Goal: Feedback & Contribution: Submit feedback/report problem

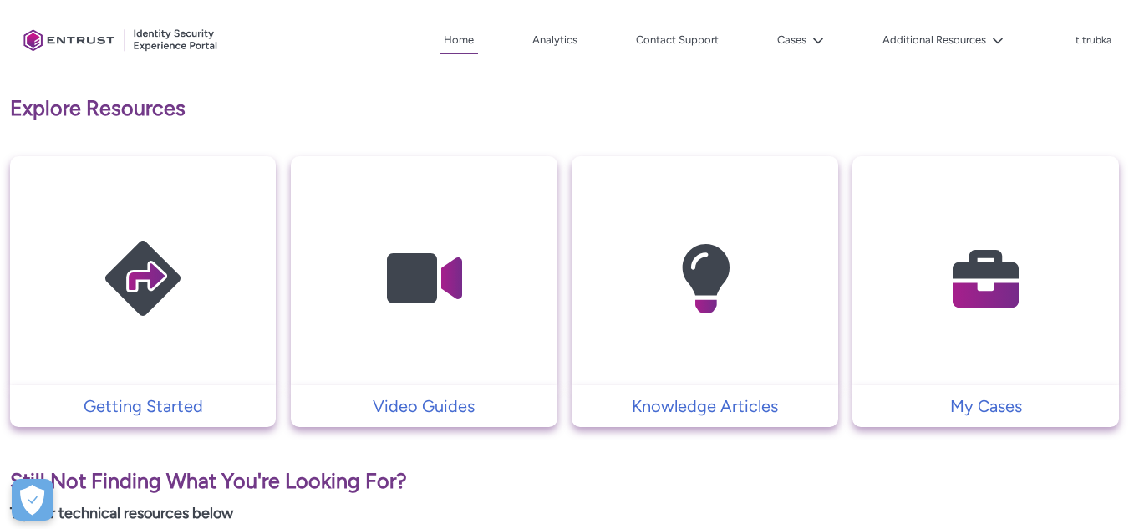
scroll to position [304, 0]
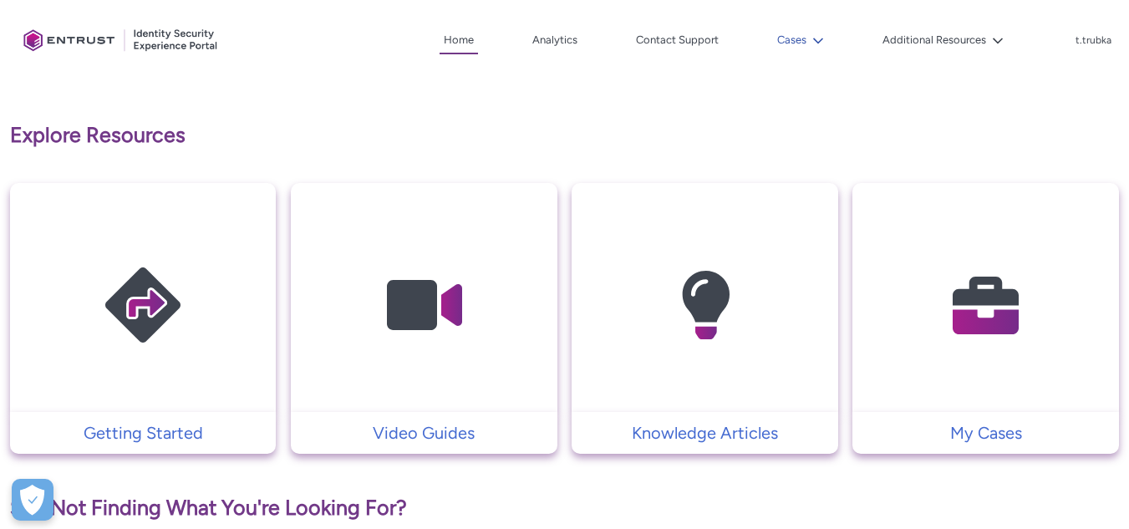
click at [808, 33] on button "Cases" at bounding box center [800, 40] width 55 height 25
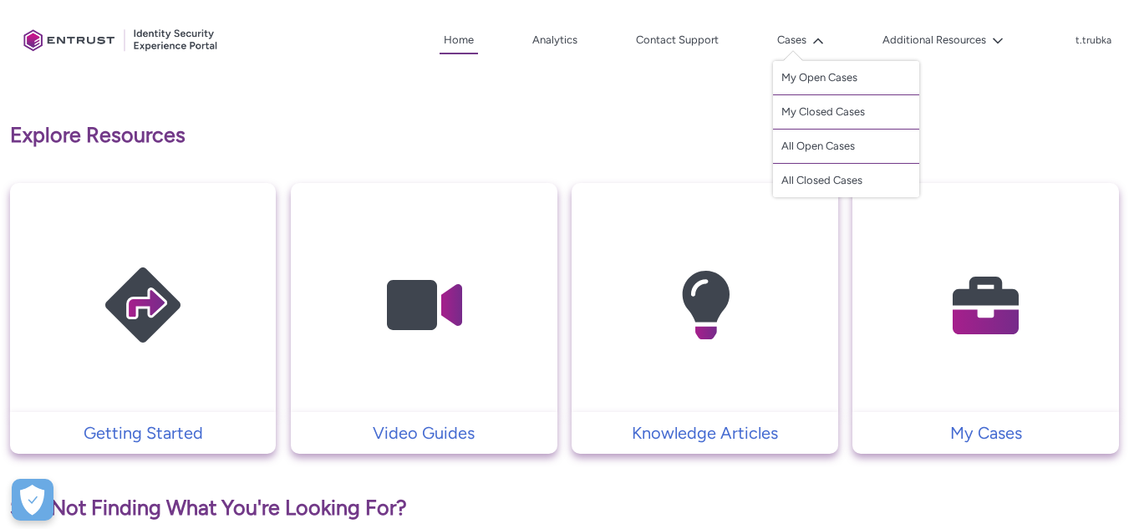
click at [1016, 354] on img at bounding box center [986, 306] width 159 height 180
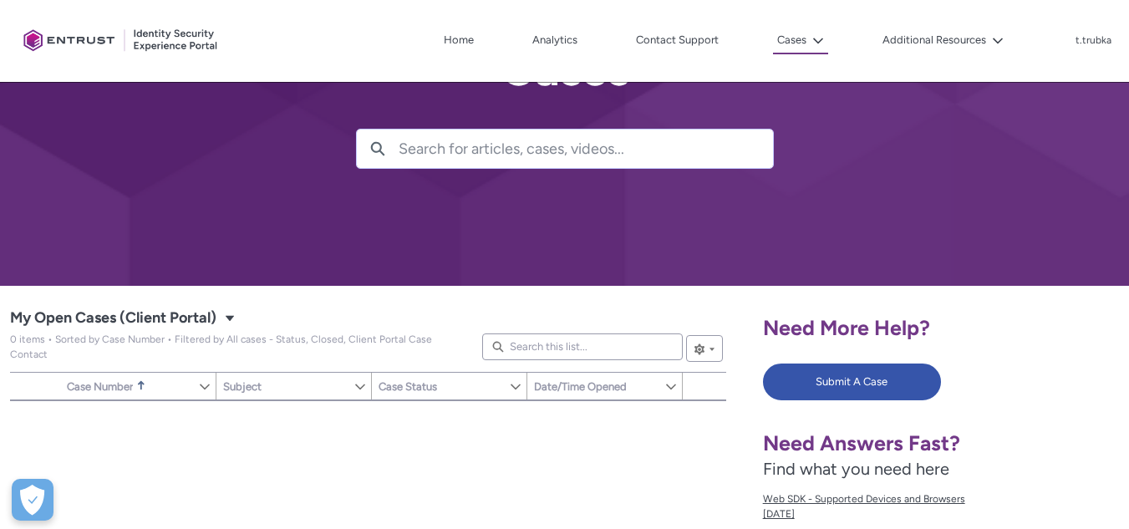
scroll to position [167, 0]
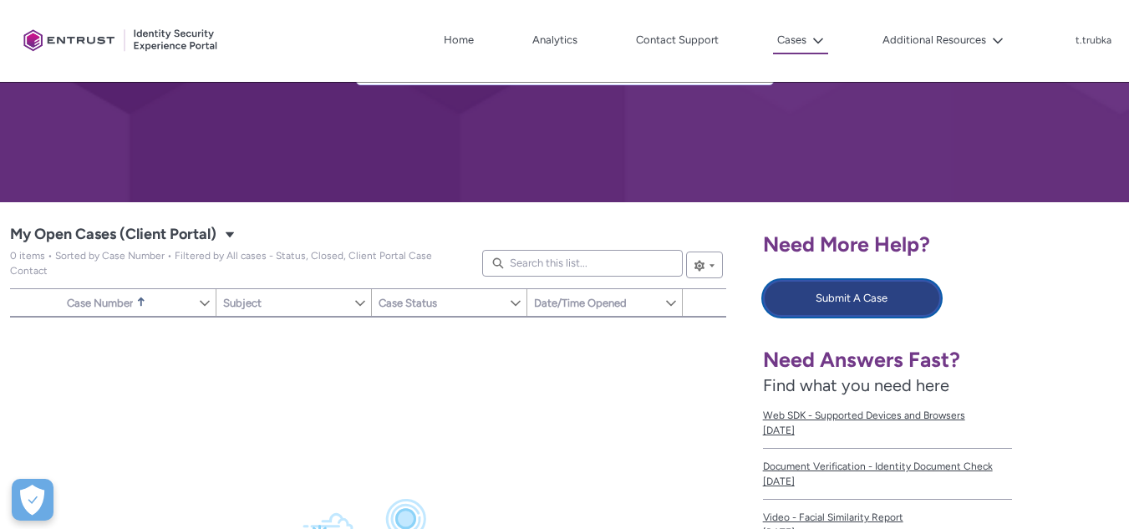
click at [852, 301] on button "Submit A Case" at bounding box center [852, 298] width 178 height 37
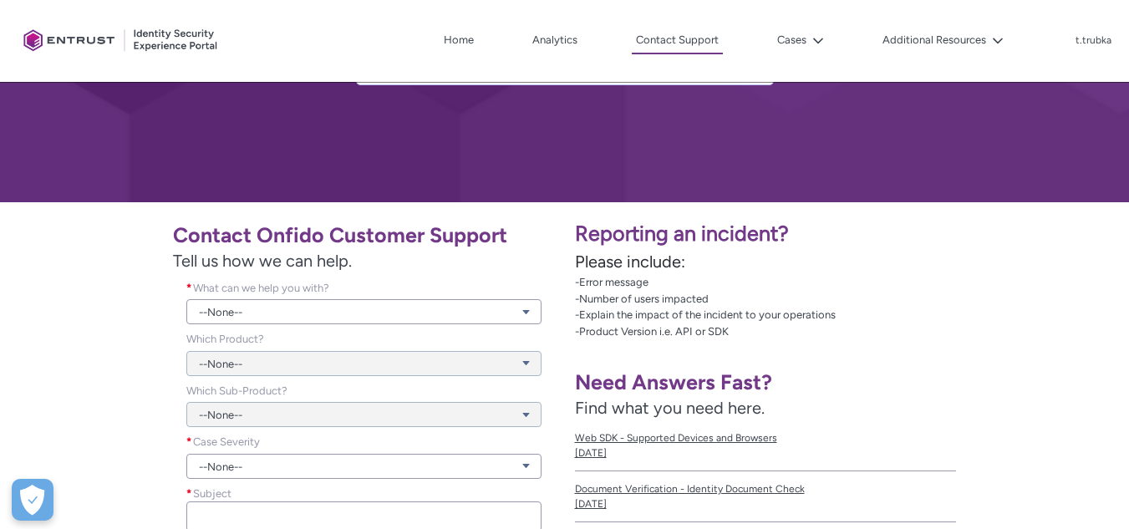
scroll to position [251, 0]
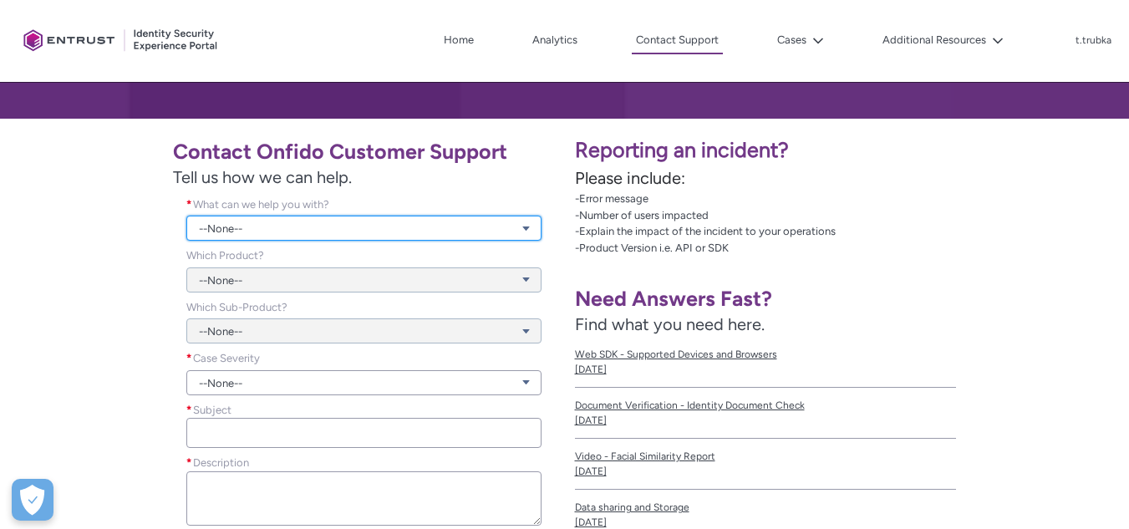
click at [294, 218] on link "--None--" at bounding box center [363, 228] width 354 height 25
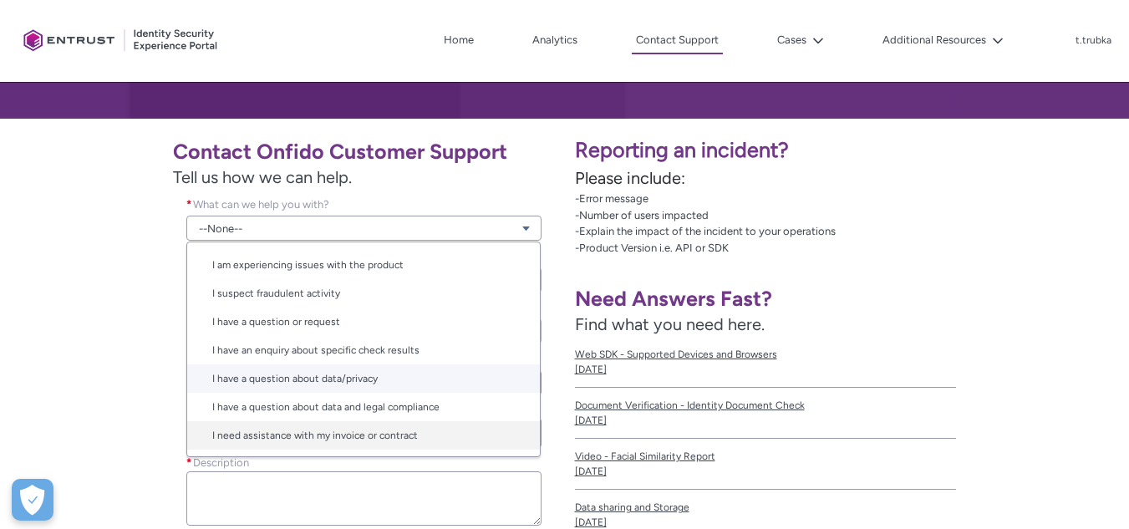
scroll to position [334, 0]
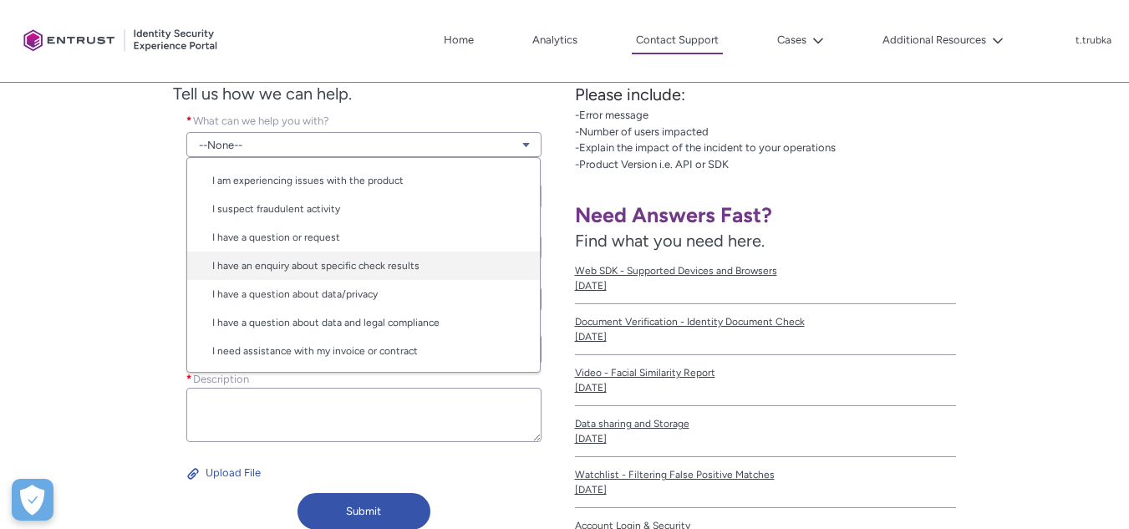
click at [398, 265] on link "I have an enquiry about specific check results" at bounding box center [363, 266] width 353 height 28
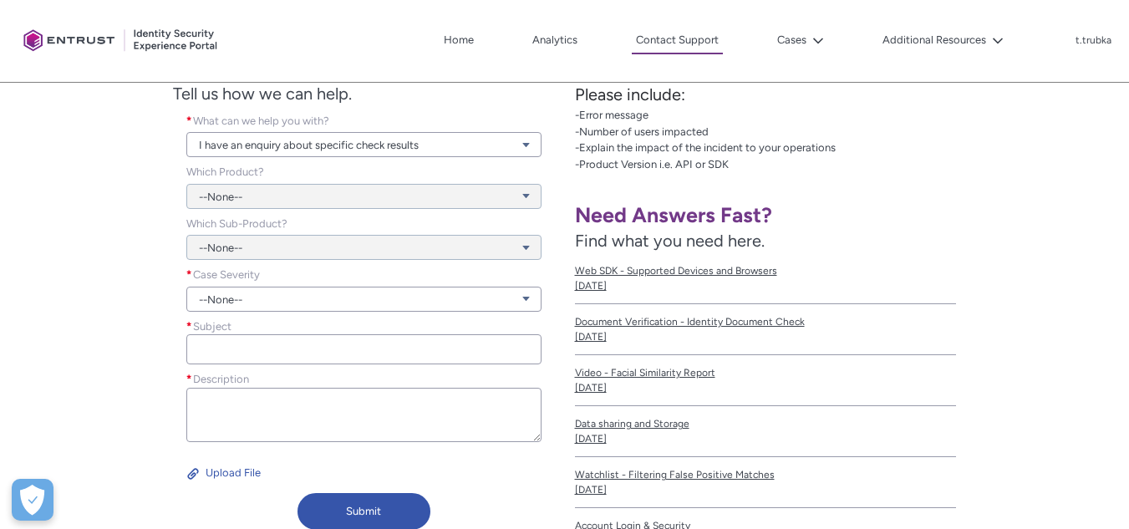
click at [318, 193] on div "--None--" at bounding box center [363, 186] width 354 height 45
click at [318, 200] on div "--None--" at bounding box center [363, 186] width 354 height 45
click at [324, 242] on div "--None--" at bounding box center [363, 238] width 354 height 45
click at [326, 245] on div "--None--" at bounding box center [363, 238] width 354 height 45
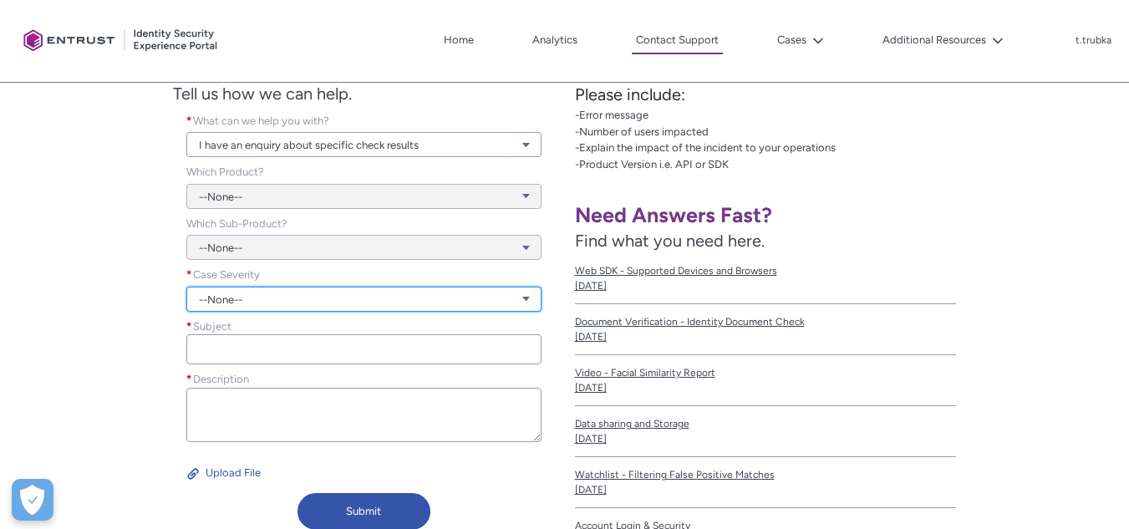
click at [254, 295] on link "--None--" at bounding box center [363, 299] width 354 height 25
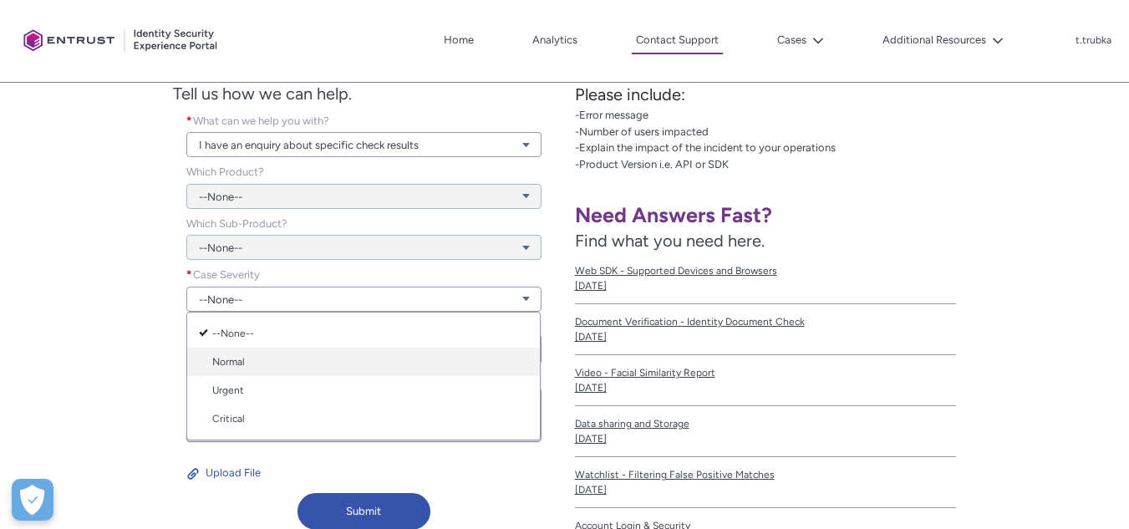
click at [262, 362] on link "Normal" at bounding box center [363, 362] width 353 height 28
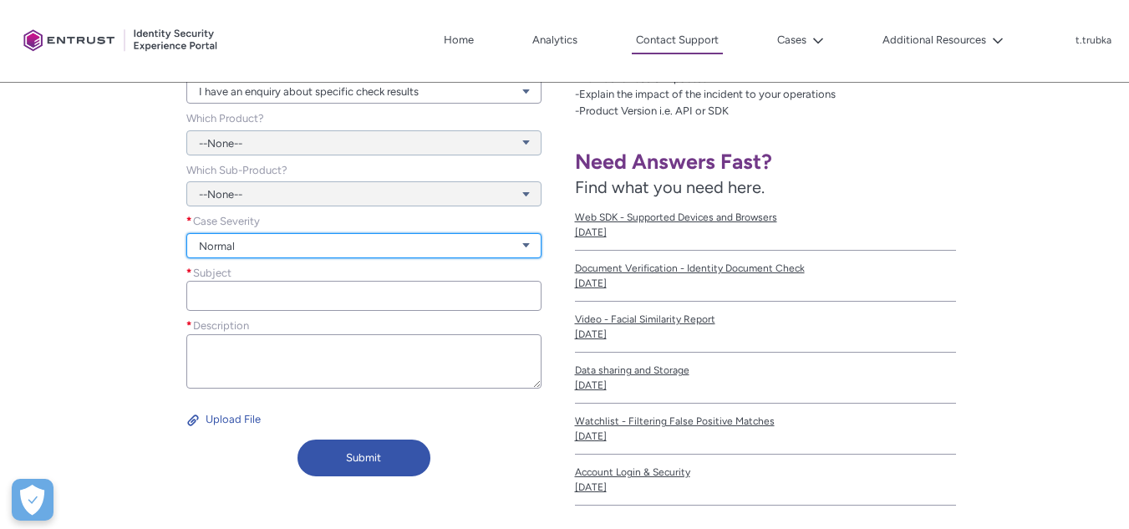
scroll to position [418, 0]
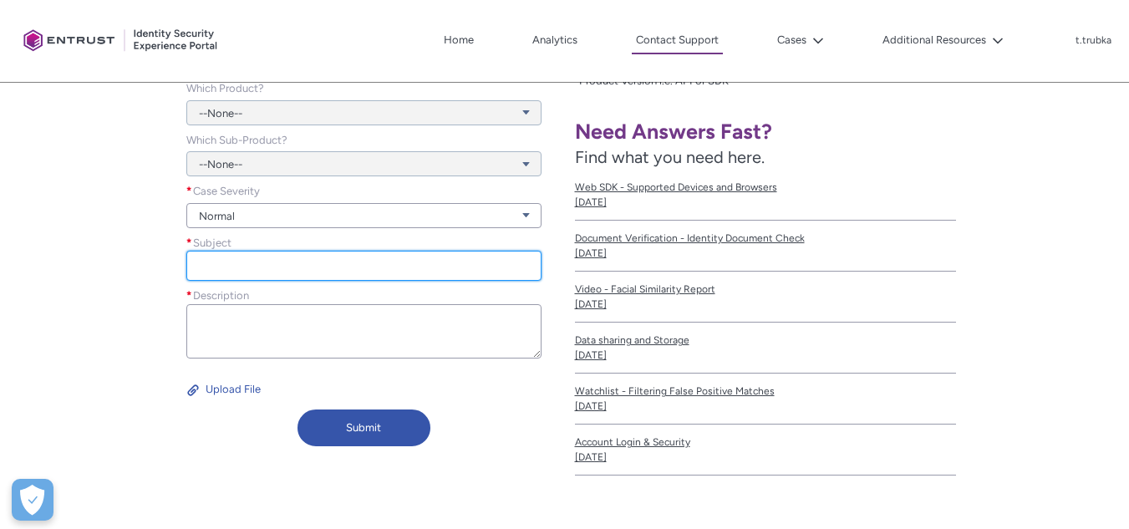
click at [212, 264] on input "Subject *" at bounding box center [363, 266] width 354 height 30
paste input "Suspicious submission"
type input "Suspicious submission"
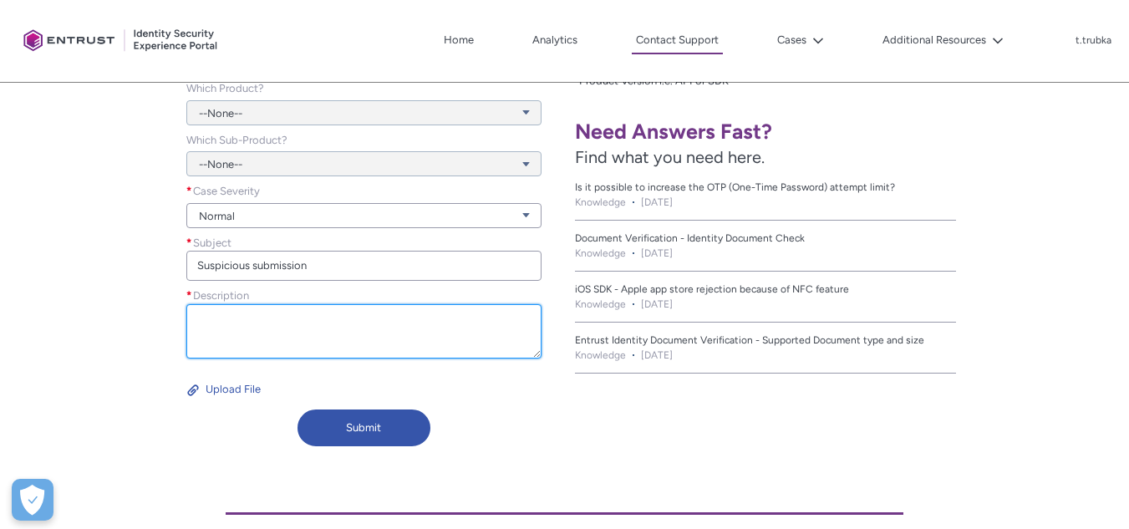
click at [238, 327] on textarea "Description *" at bounding box center [363, 331] width 354 height 54
paste textarea "Dear team Onfido, Could you please take a look at the submission below? [URL][D…"
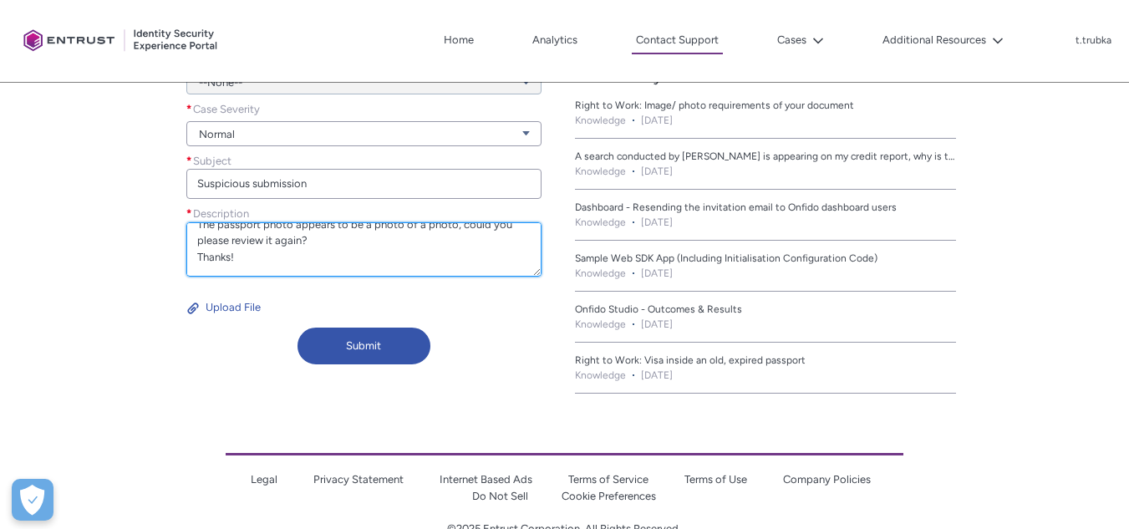
scroll to position [540, 0]
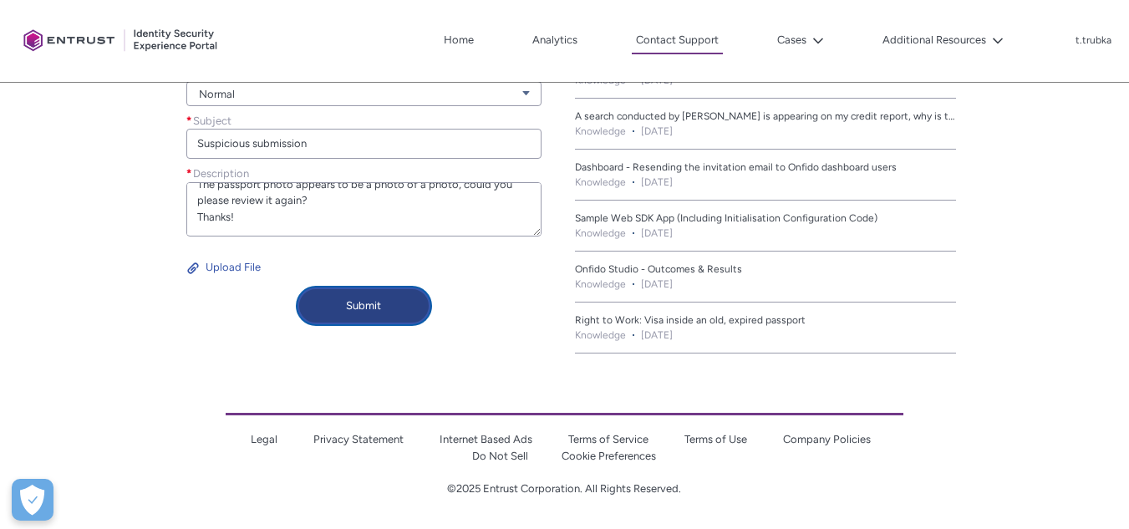
type textarea "Dear team Onfido, Could you please take a look at the submission below? [URL][D…"
click at [375, 308] on button "Submit" at bounding box center [365, 305] width 134 height 37
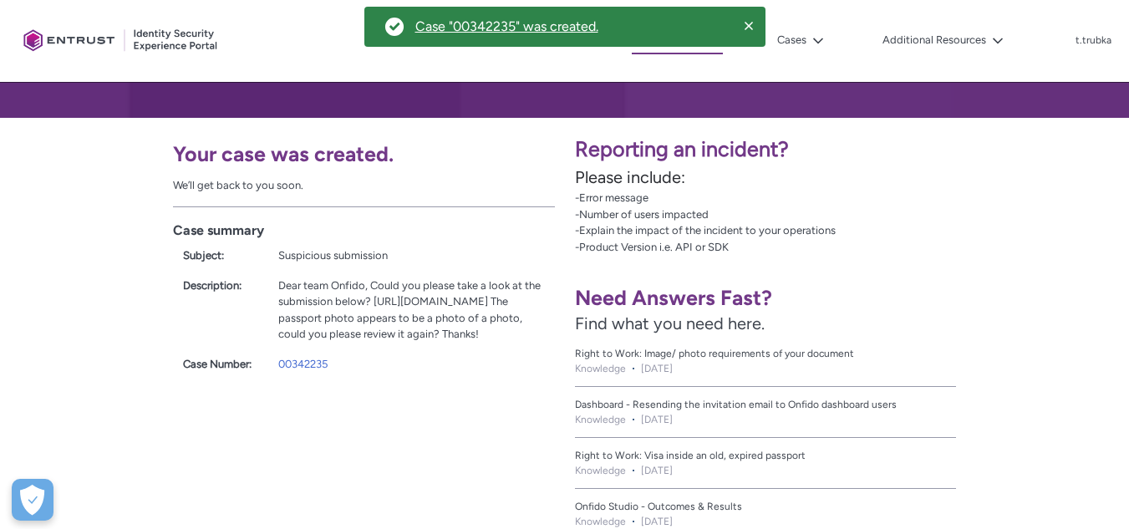
scroll to position [289, 0]
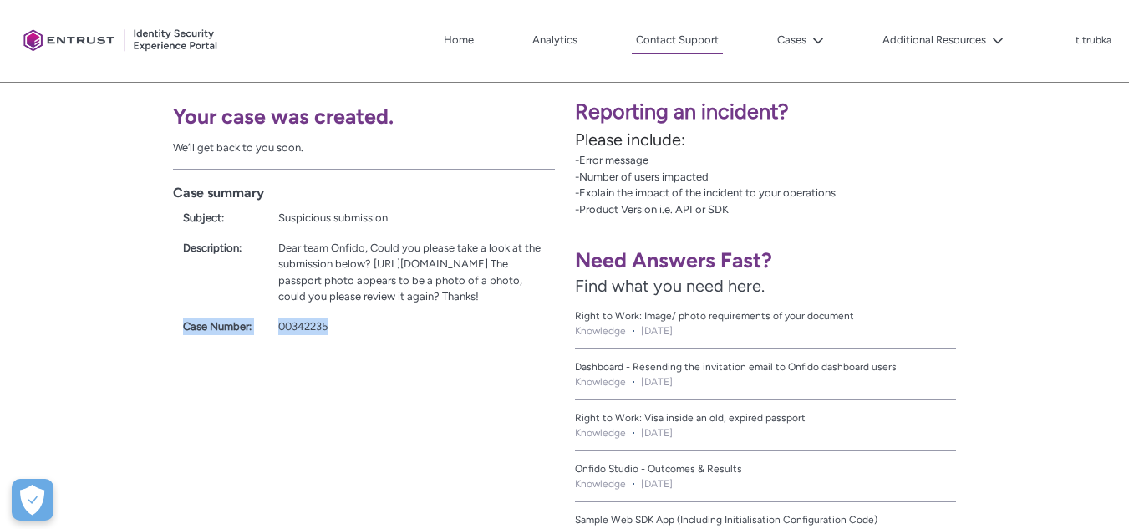
drag, startPoint x: 184, startPoint y: 392, endPoint x: 382, endPoint y: 393, distance: 198.1
click at [382, 335] on div "Case Number: 00342235" at bounding box center [363, 323] width 381 height 23
copy div "Case Number: 00342235"
click at [309, 333] on link "00342235" at bounding box center [302, 326] width 49 height 13
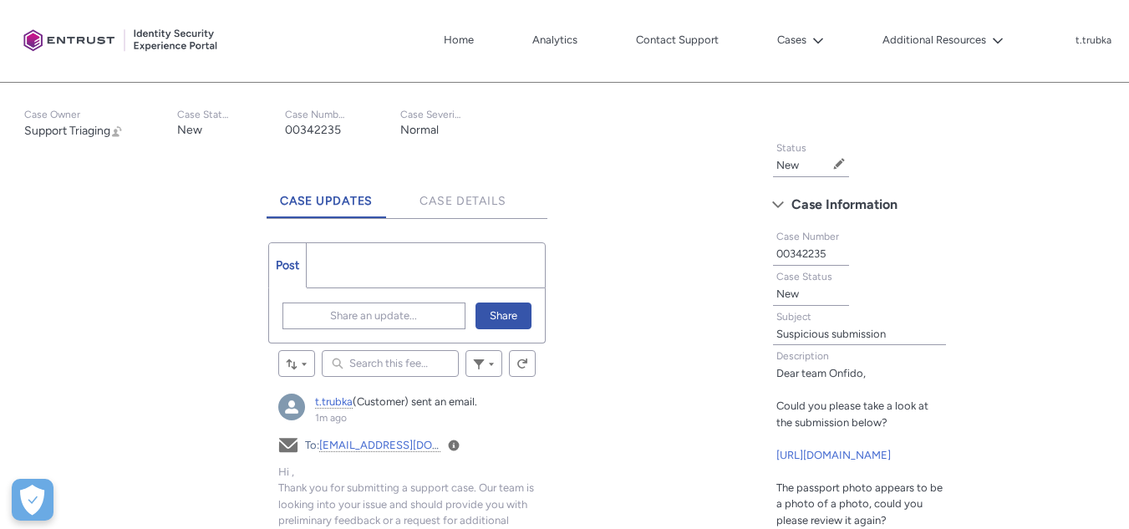
scroll to position [257, 0]
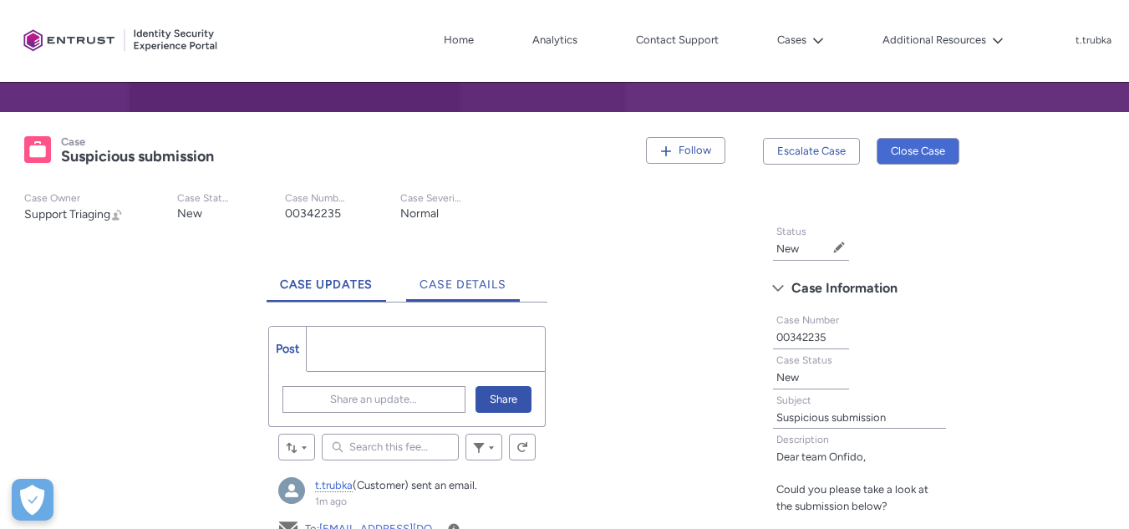
click at [469, 282] on span "Case Details" at bounding box center [463, 284] width 87 height 14
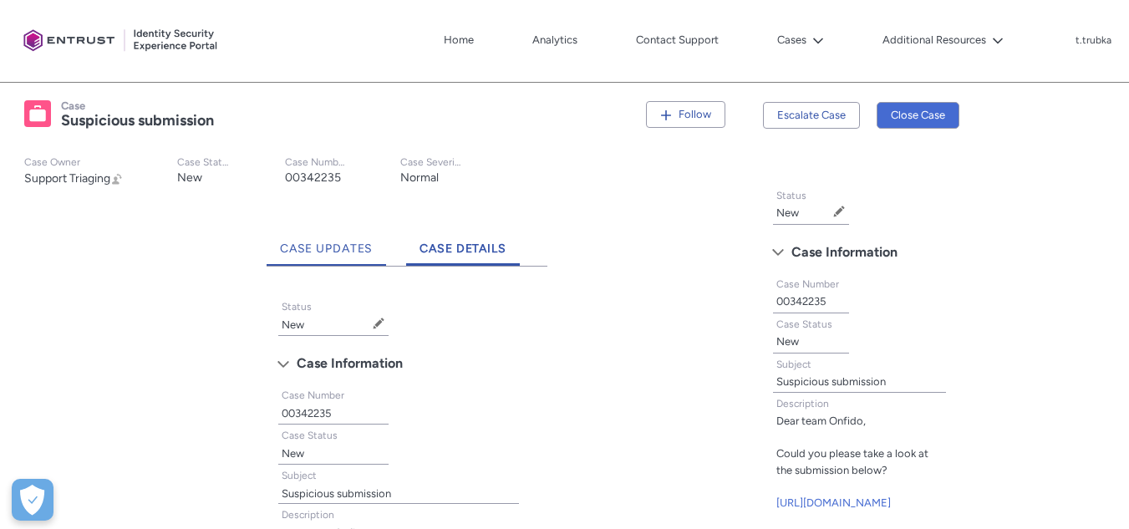
scroll to position [257, 0]
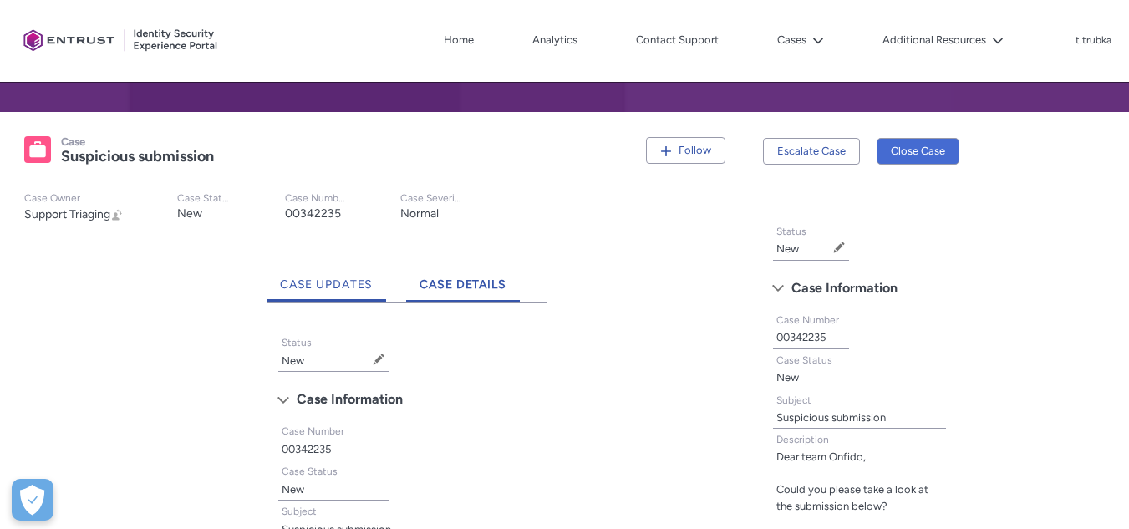
click at [346, 285] on span "Case Updates" at bounding box center [327, 284] width 94 height 14
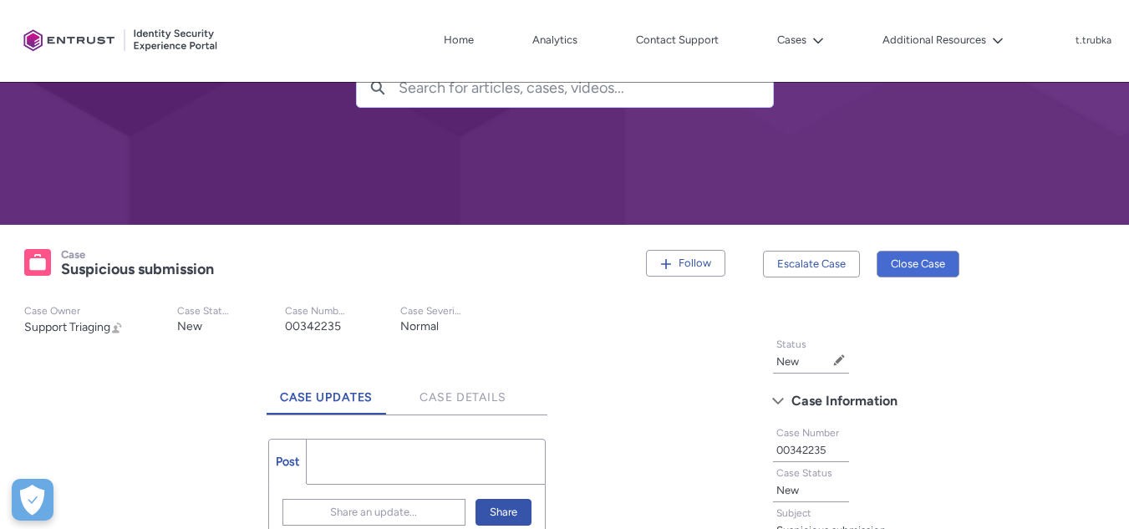
scroll to position [174, 0]
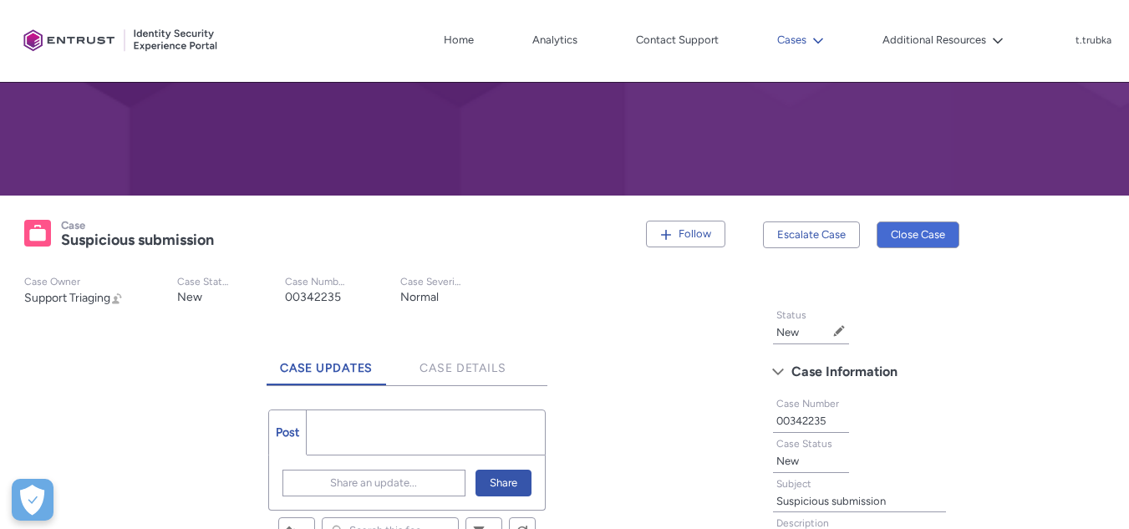
click at [807, 43] on button "Cases" at bounding box center [800, 40] width 55 height 25
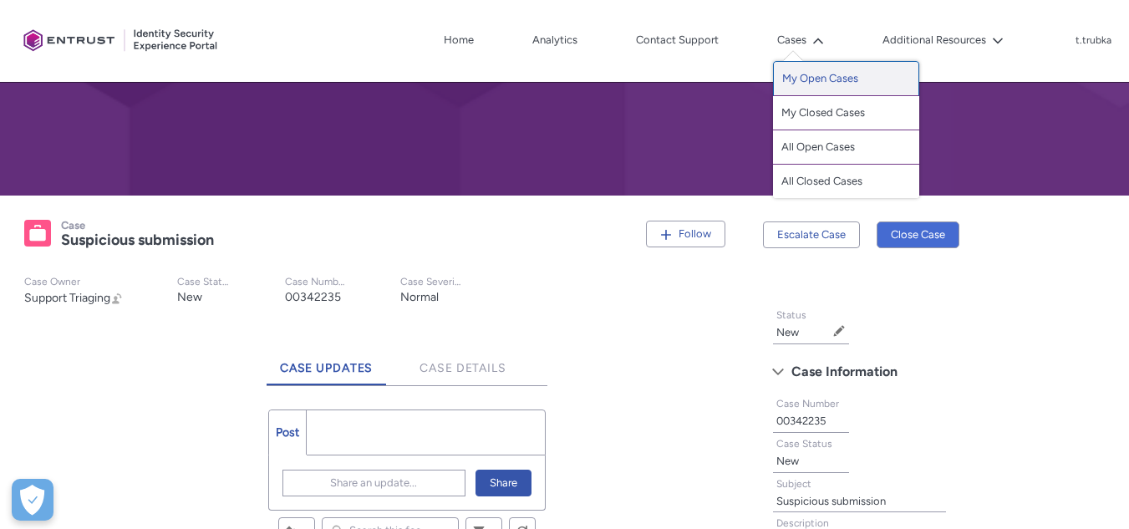
click at [847, 84] on link "My Open Cases" at bounding box center [846, 78] width 146 height 35
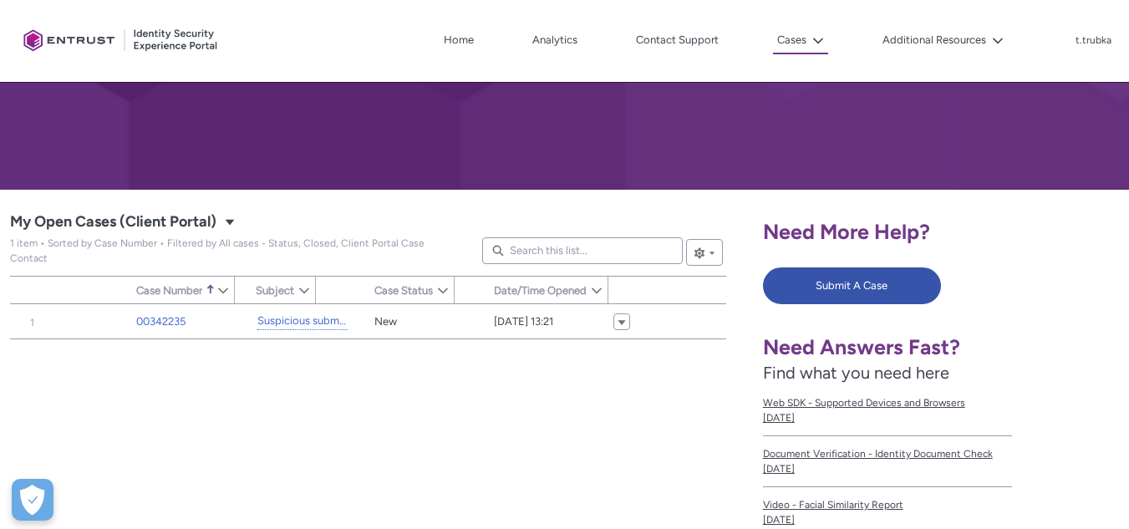
type input "162"
type input "236"
type input "145"
type input "202"
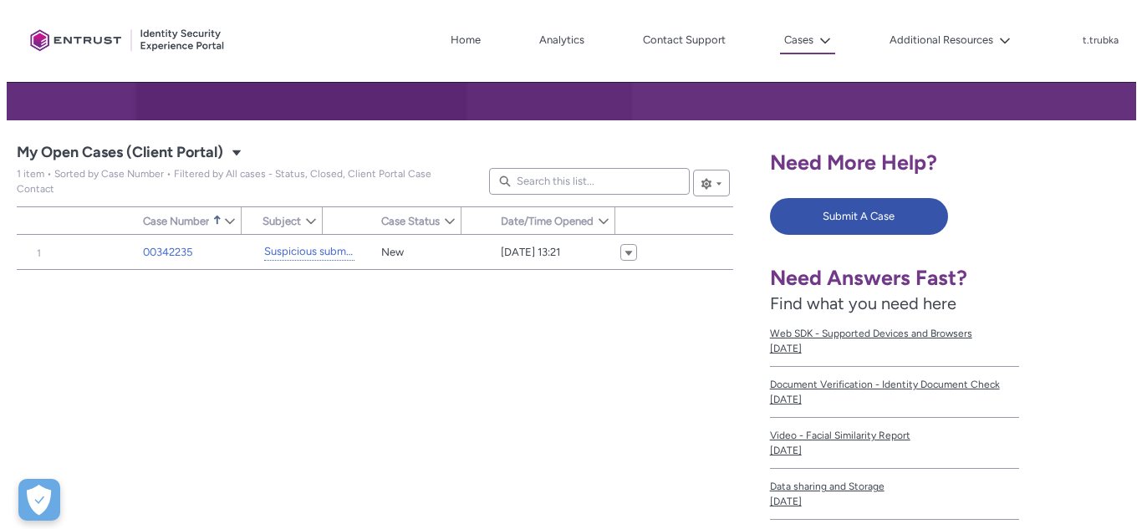
scroll to position [251, 0]
